Goal: Complete application form: Complete application form

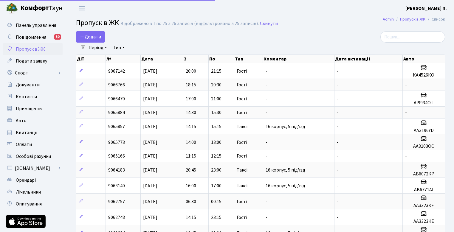
select select "25"
click at [95, 38] on span "Додати" at bounding box center [90, 37] width 21 height 7
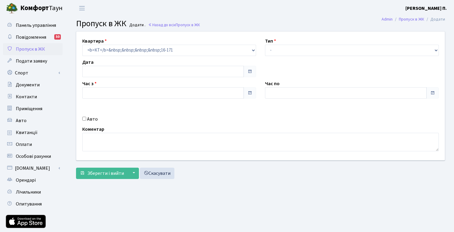
type input "[DATE]"
type input "09:45"
type input "10:45"
click at [86, 119] on input "Авто" at bounding box center [84, 119] width 4 height 4
checkbox input "true"
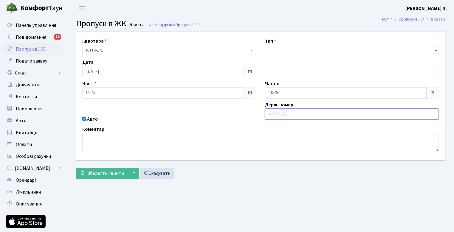
type input "a"
type input "AA3323KE"
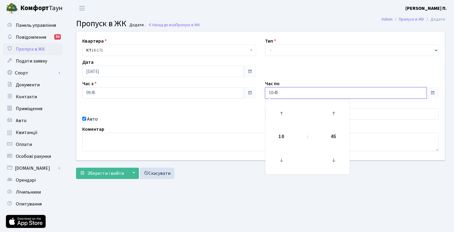
click at [300, 92] on input "10:45" at bounding box center [346, 92] width 162 height 11
click at [284, 111] on icon at bounding box center [282, 114] width 16 height 16
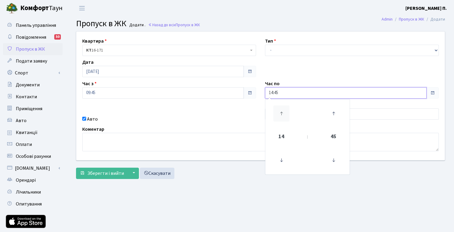
click at [284, 111] on icon at bounding box center [282, 114] width 16 height 16
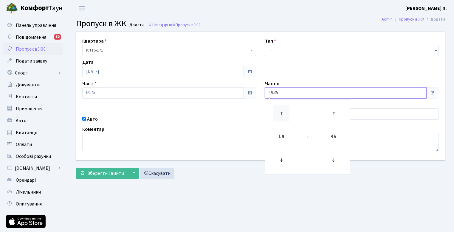
click at [284, 111] on icon at bounding box center [282, 114] width 16 height 16
type input "20:45"
click at [210, 116] on div "Авто" at bounding box center [169, 119] width 183 height 7
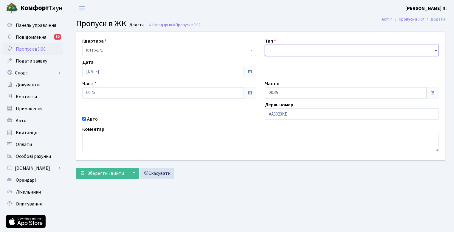
click at [281, 48] on select "- Доставка Таксі Гості Сервіс" at bounding box center [352, 50] width 174 height 11
select select "3"
click at [265, 45] on select "- Доставка Таксі Гості Сервіс" at bounding box center [352, 50] width 174 height 11
click at [130, 176] on button "▼" at bounding box center [133, 173] width 11 height 11
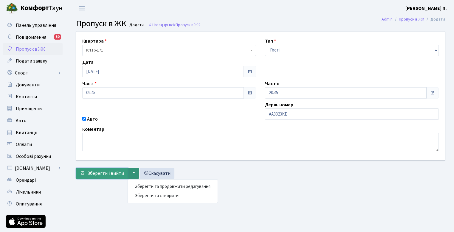
click at [104, 171] on span "Зберегти і вийти" at bounding box center [105, 173] width 37 height 7
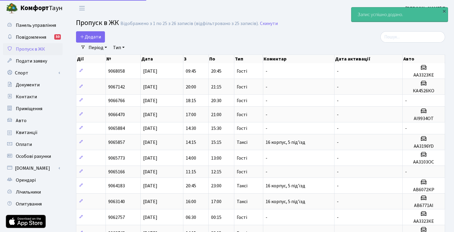
select select "25"
